Goal: Obtain resource: Download file/media

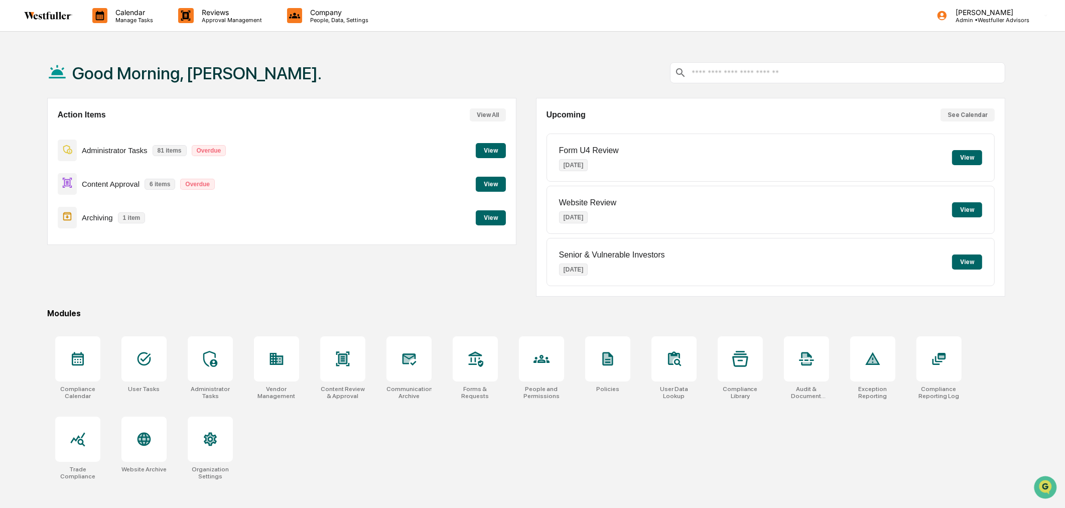
click at [488, 187] on button "View" at bounding box center [491, 184] width 30 height 15
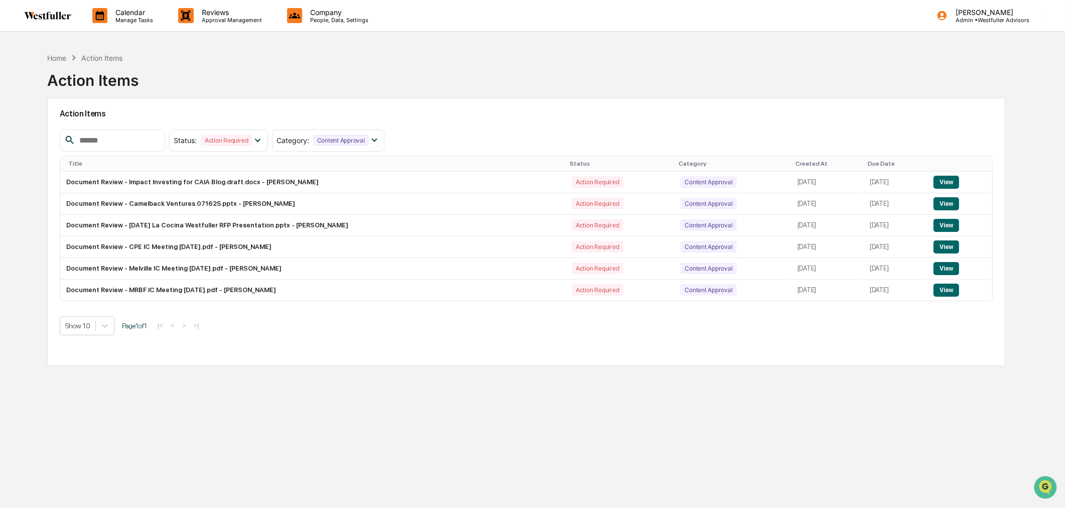
click at [796, 162] on div "Created At" at bounding box center [828, 163] width 64 height 7
click at [940, 247] on button "View" at bounding box center [948, 246] width 26 height 13
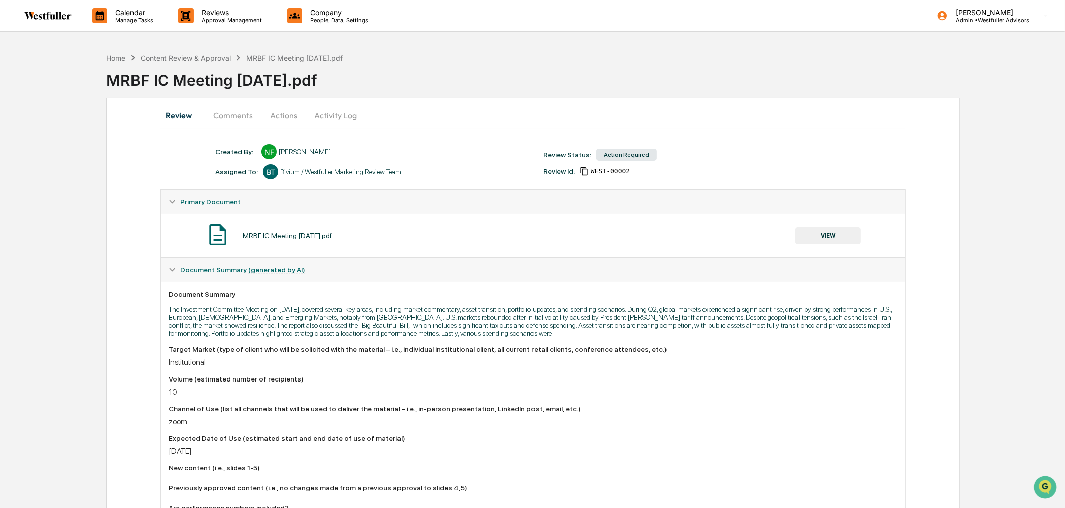
click at [256, 116] on button "Comments" at bounding box center [233, 115] width 56 height 24
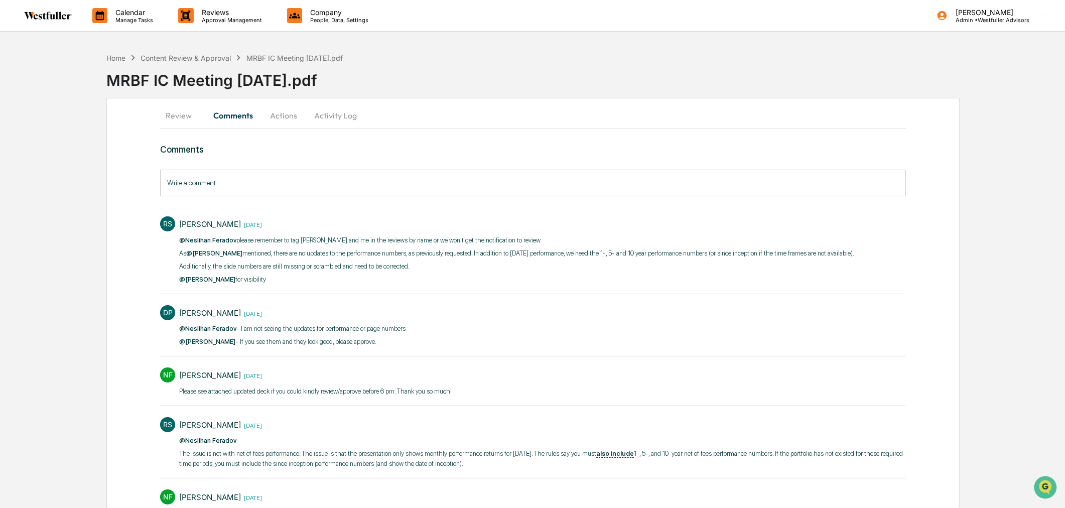
click at [185, 114] on button "Review" at bounding box center [182, 115] width 45 height 24
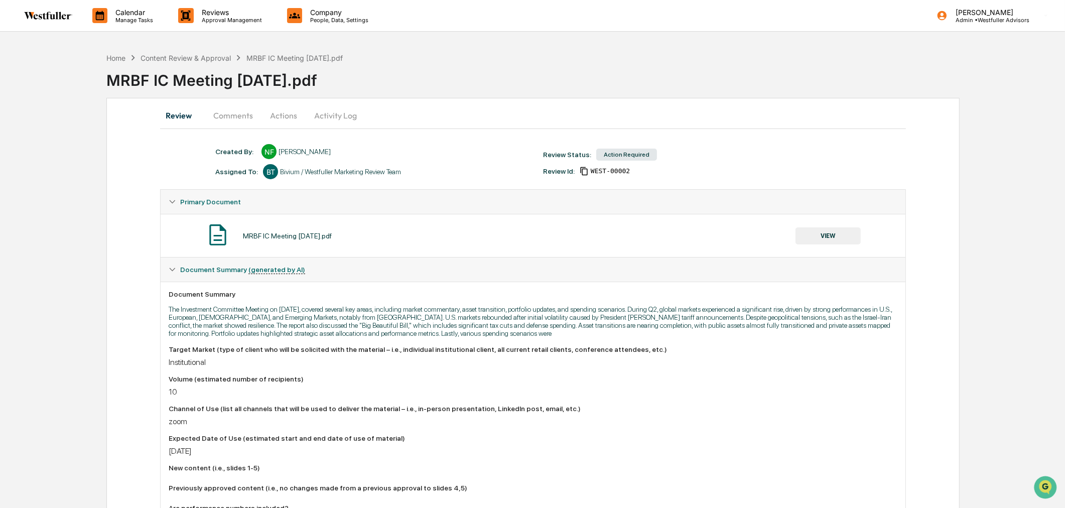
click at [828, 232] on button "VIEW" at bounding box center [828, 235] width 65 height 17
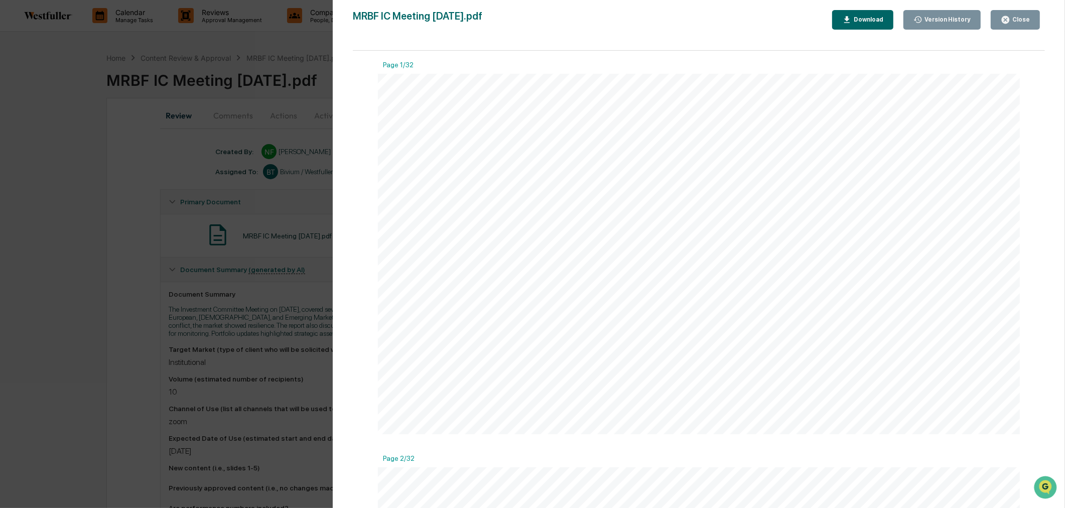
click at [951, 14] on button "Version History" at bounding box center [943, 20] width 78 height 20
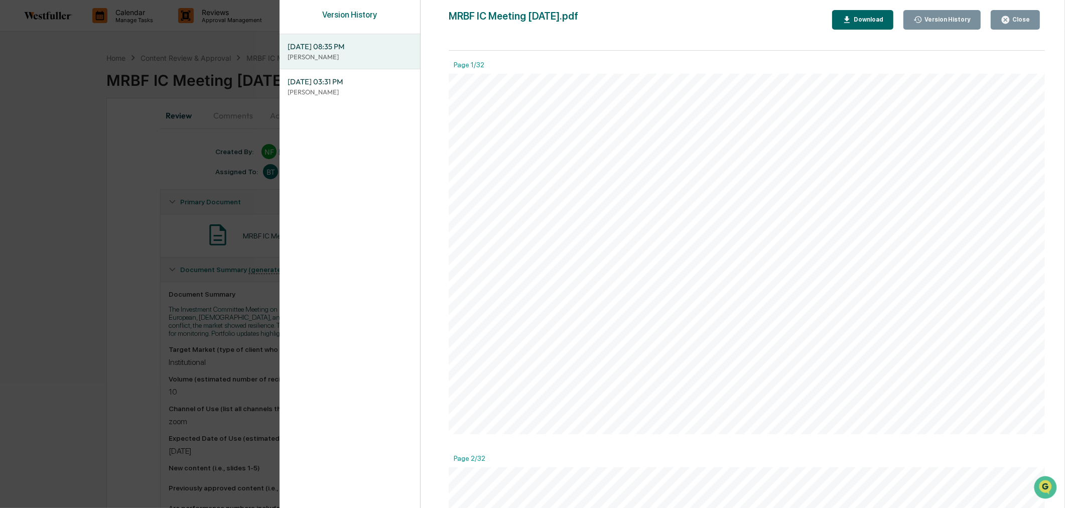
click at [73, 178] on div "Version History 09/12/2025, 08:35 PM Neslihan Feradov 09/12/2025, 03:31 PM Nesl…" at bounding box center [532, 254] width 1065 height 508
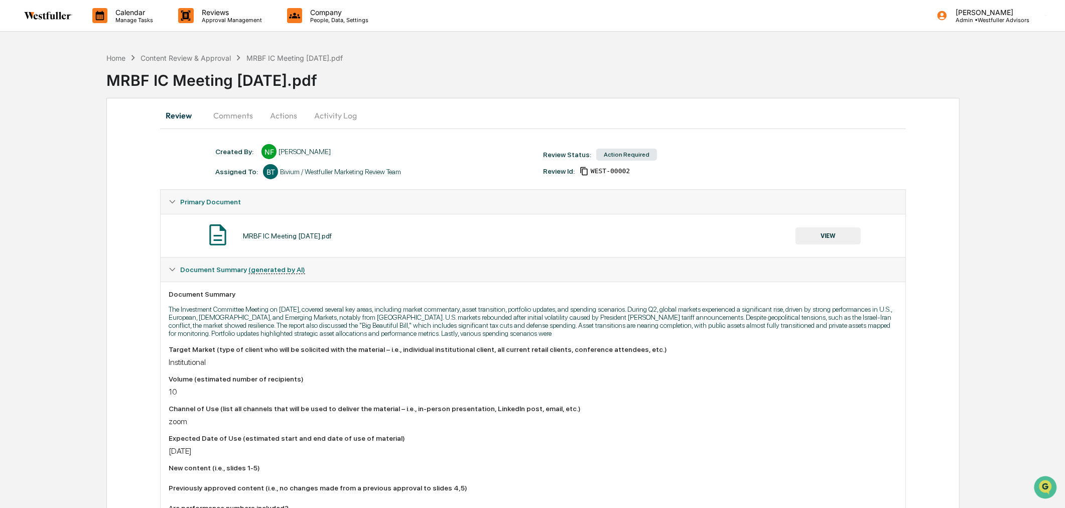
click at [232, 114] on button "Comments" at bounding box center [233, 115] width 56 height 24
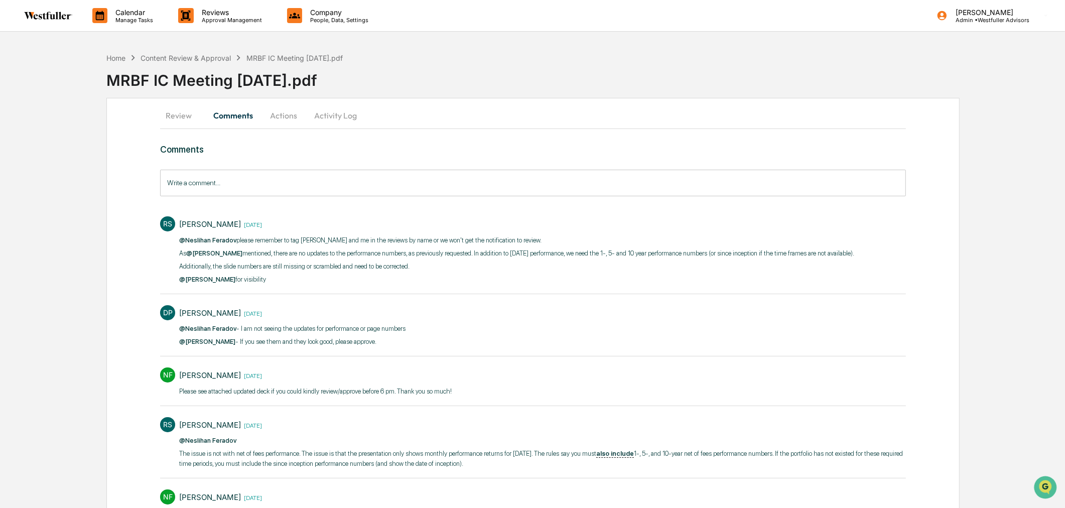
click at [188, 114] on button "Review" at bounding box center [182, 115] width 45 height 24
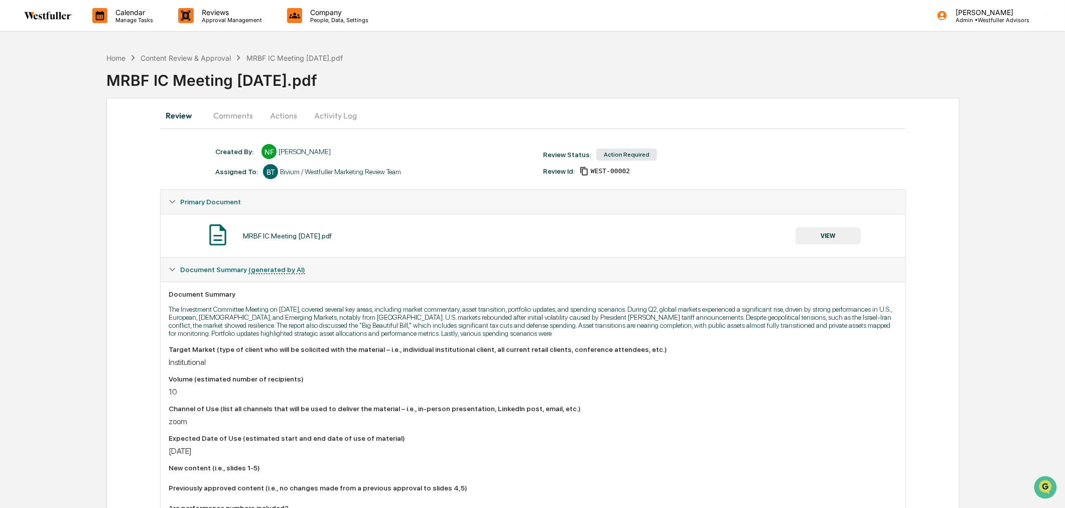
click at [824, 234] on button "VIEW" at bounding box center [828, 235] width 65 height 17
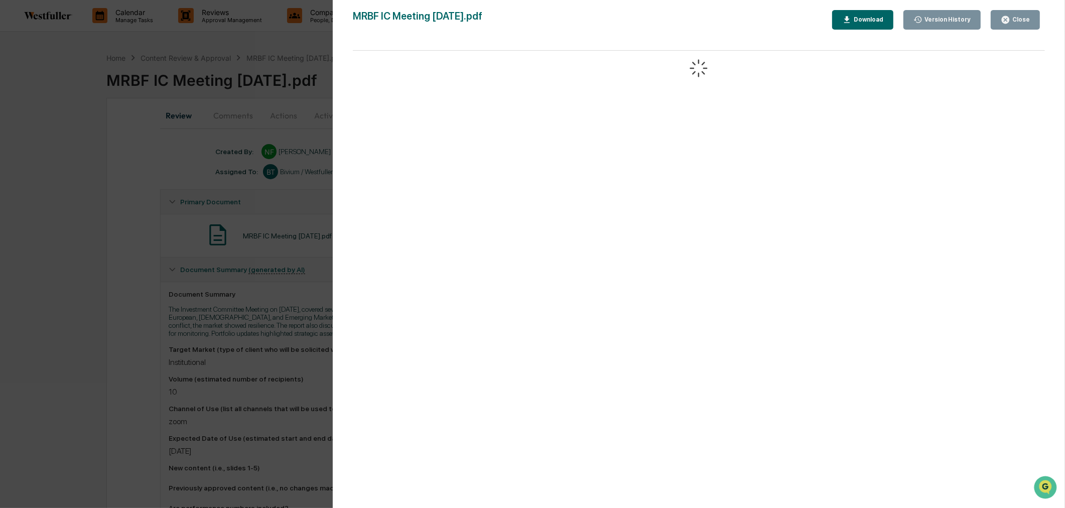
click at [931, 21] on div "Version History" at bounding box center [947, 19] width 48 height 7
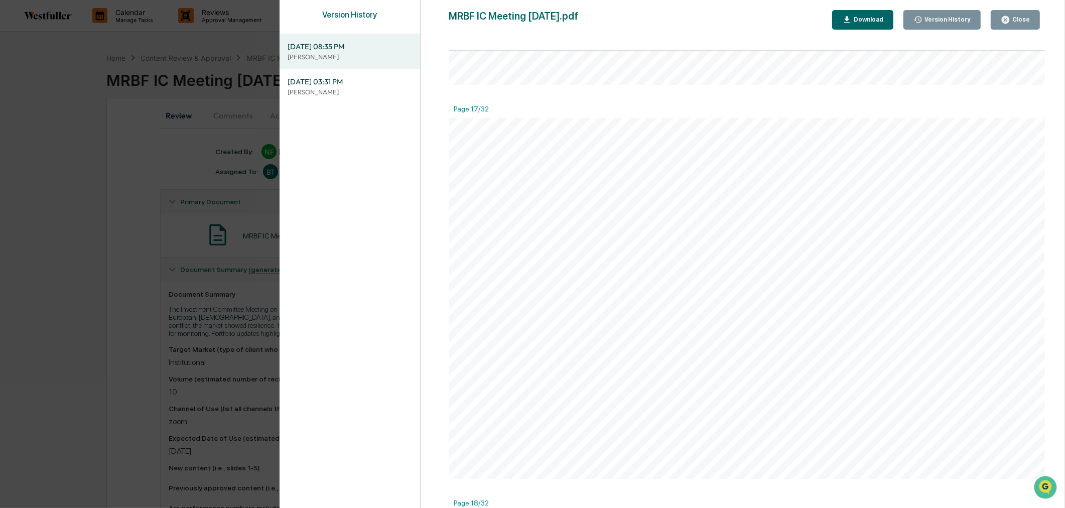
scroll to position [6526, 0]
click at [96, 167] on div "Version History 09/12/2025, 08:35 PM Neslihan Feradov 09/12/2025, 03:31 PM Nesl…" at bounding box center [532, 254] width 1065 height 508
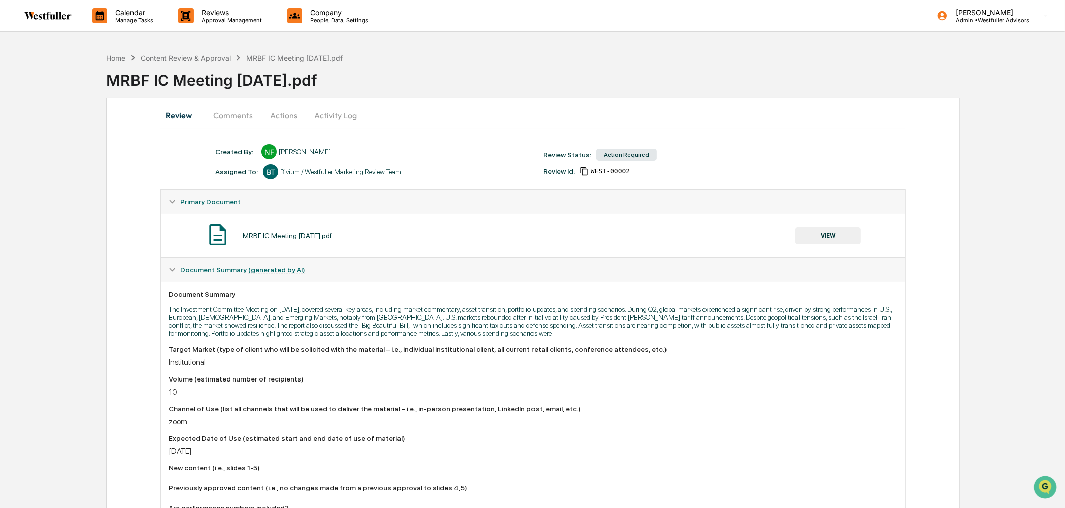
click at [93, 141] on div "Home Content Review & Approval MRBF IC Meeting 9.24.25.pdf MRBF IC Meeting 9.24…" at bounding box center [532, 494] width 1065 height 892
click at [209, 61] on div "Content Review & Approval" at bounding box center [186, 58] width 90 height 9
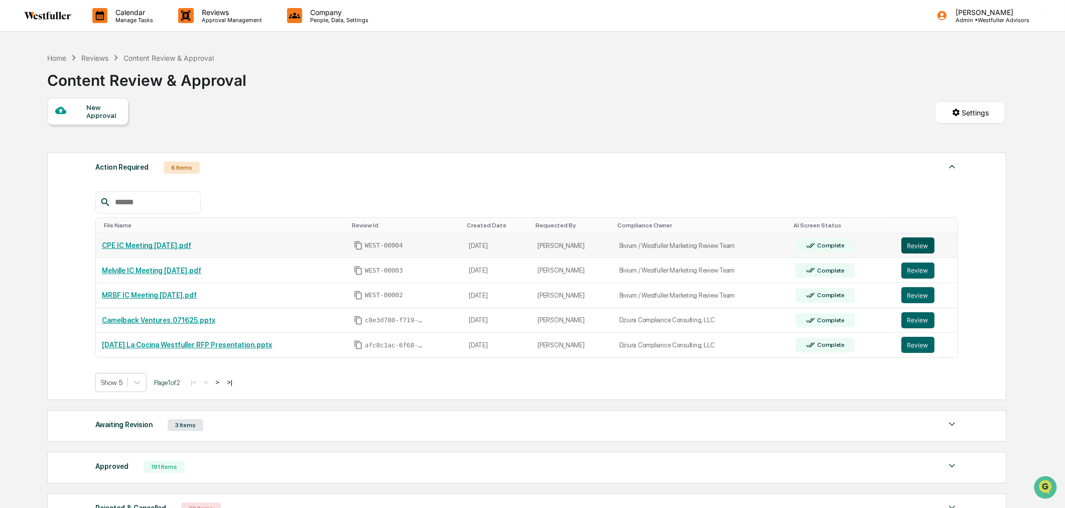
click at [932, 241] on button "Review" at bounding box center [918, 245] width 33 height 16
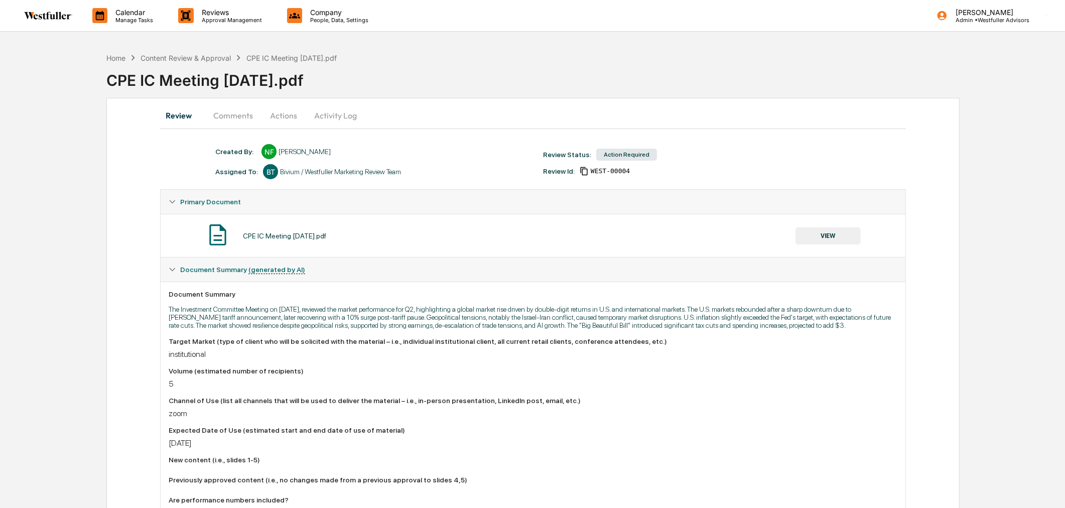
click at [226, 113] on button "Comments" at bounding box center [233, 115] width 56 height 24
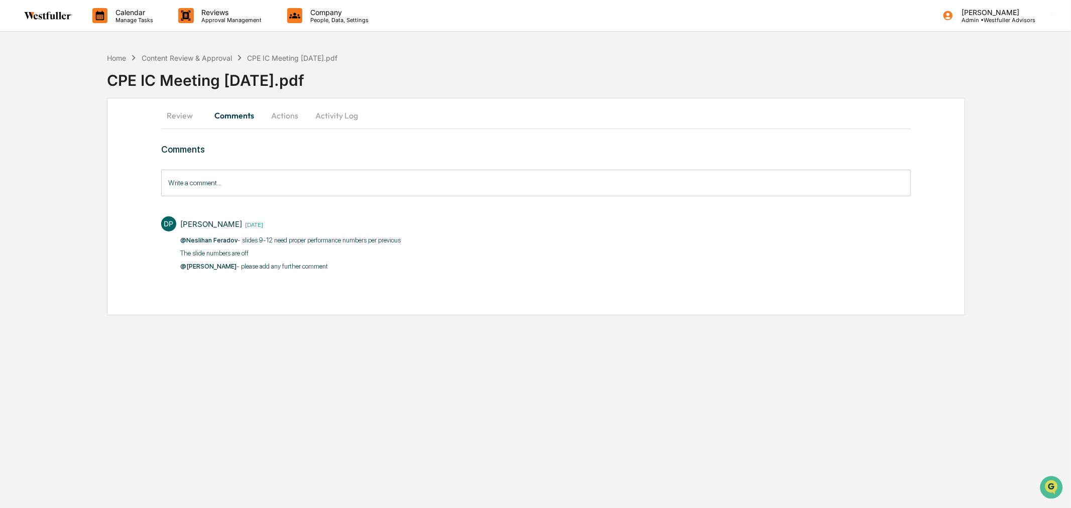
click at [184, 114] on button "Review" at bounding box center [183, 115] width 45 height 24
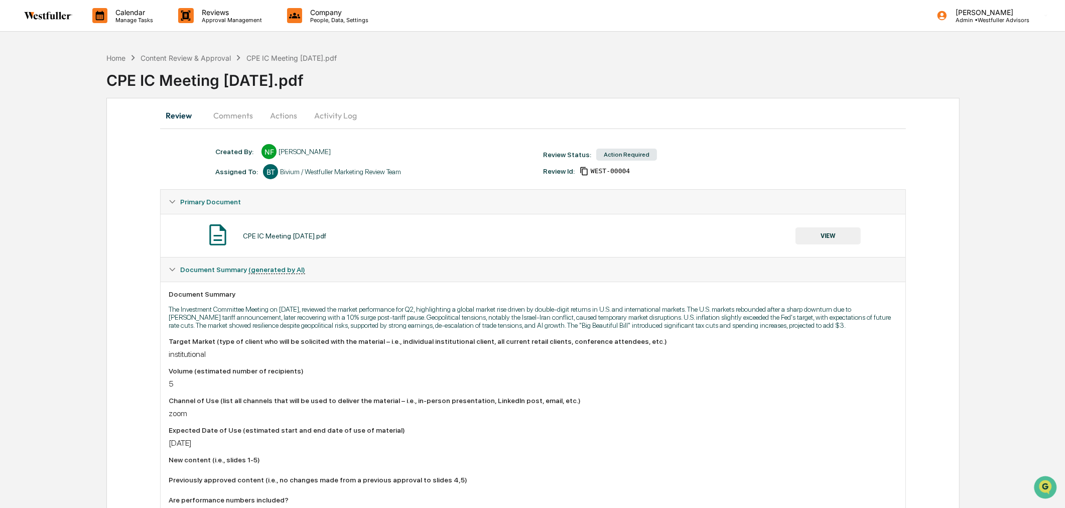
click at [821, 241] on button "VIEW" at bounding box center [828, 235] width 65 height 17
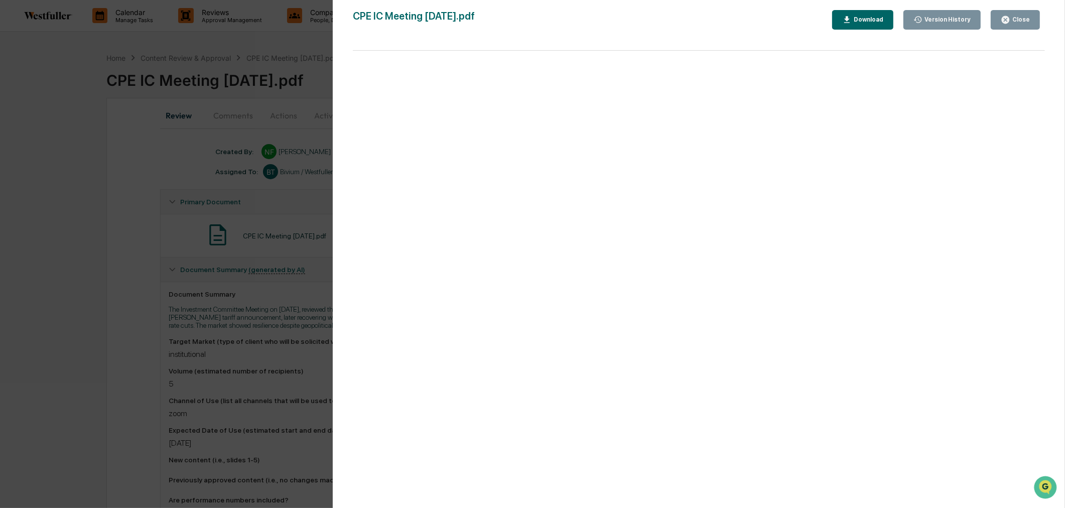
click at [955, 23] on div "Version History" at bounding box center [947, 19] width 48 height 7
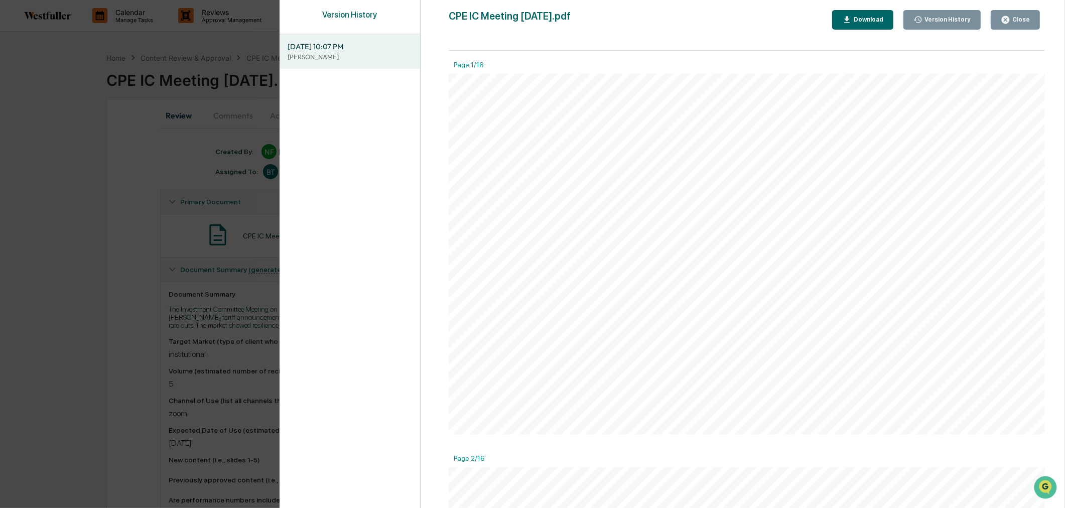
click at [871, 21] on div "Download" at bounding box center [868, 19] width 32 height 7
